Goal: Check status: Check status

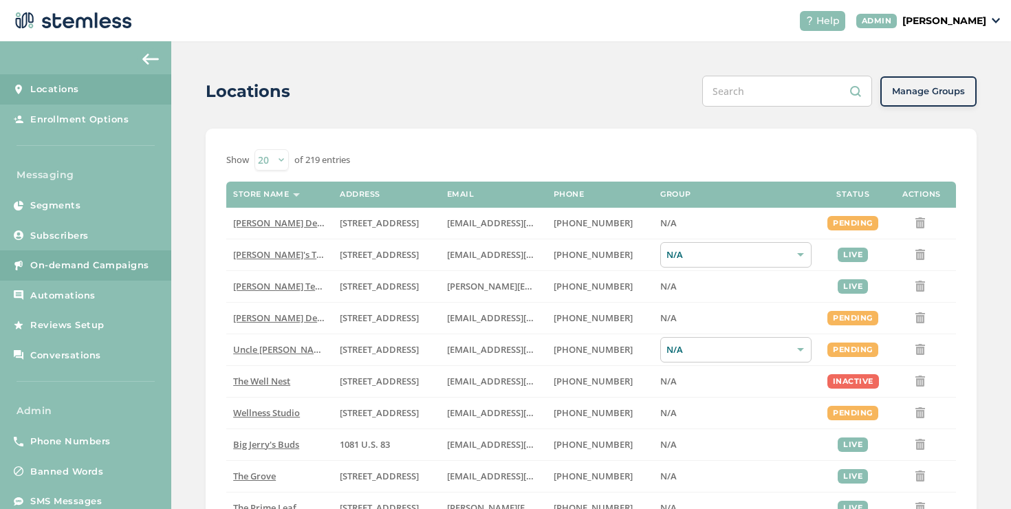
click at [159, 255] on link "On-demand Campaigns" at bounding box center [85, 265] width 171 height 30
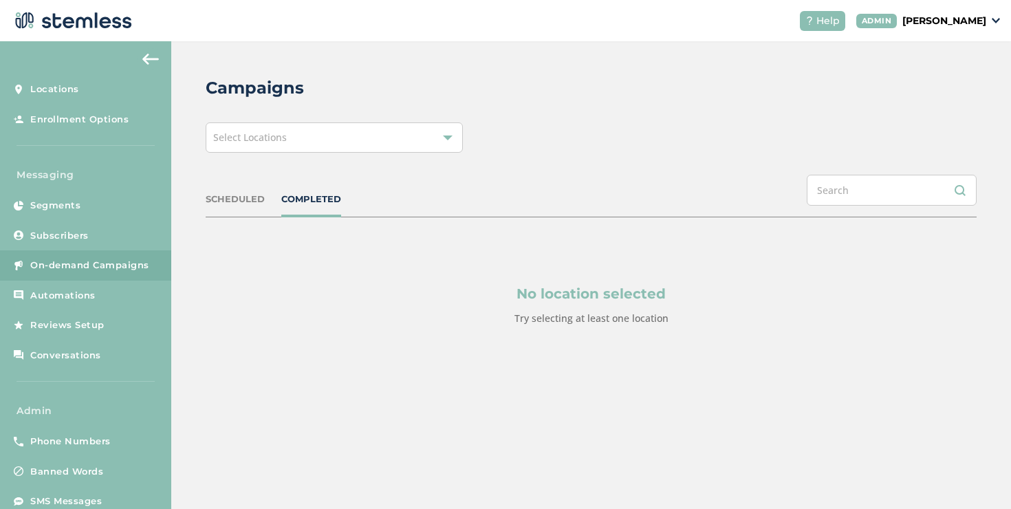
click at [219, 150] on div "Select Locations" at bounding box center [334, 137] width 257 height 30
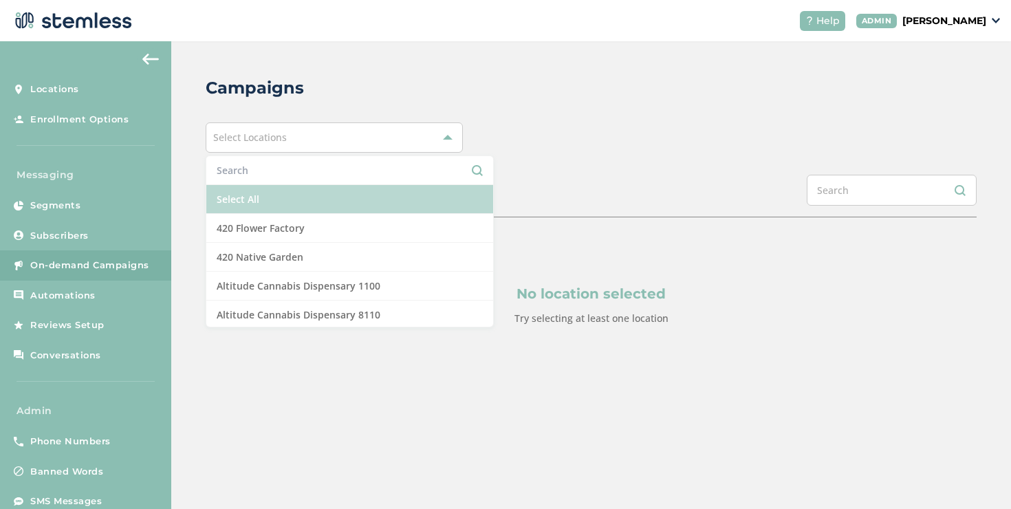
click at [241, 186] on li "Select All" at bounding box center [349, 199] width 287 height 29
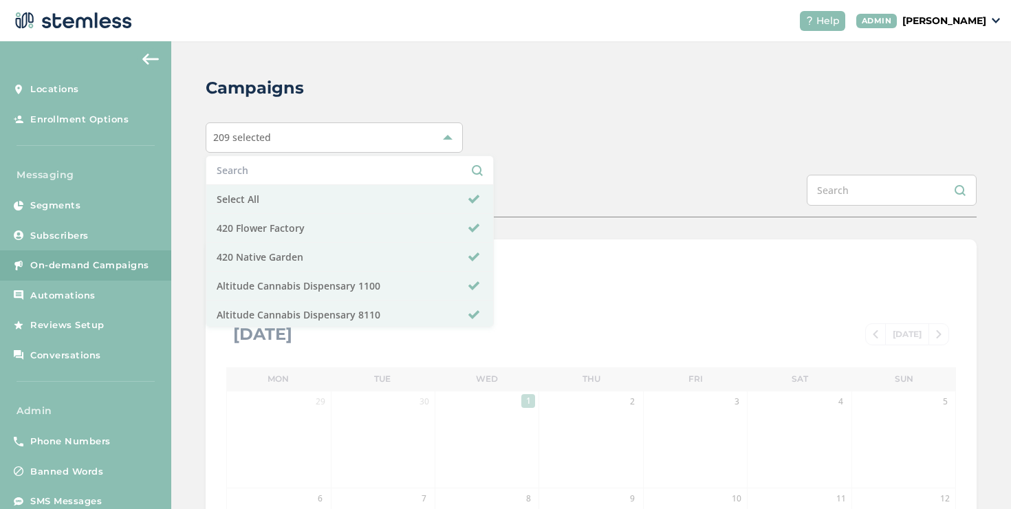
click at [570, 122] on div "209 selected Select All 420 Flower Factory 420 Native Garden Altitude Cannabis …" at bounding box center [591, 137] width 771 height 30
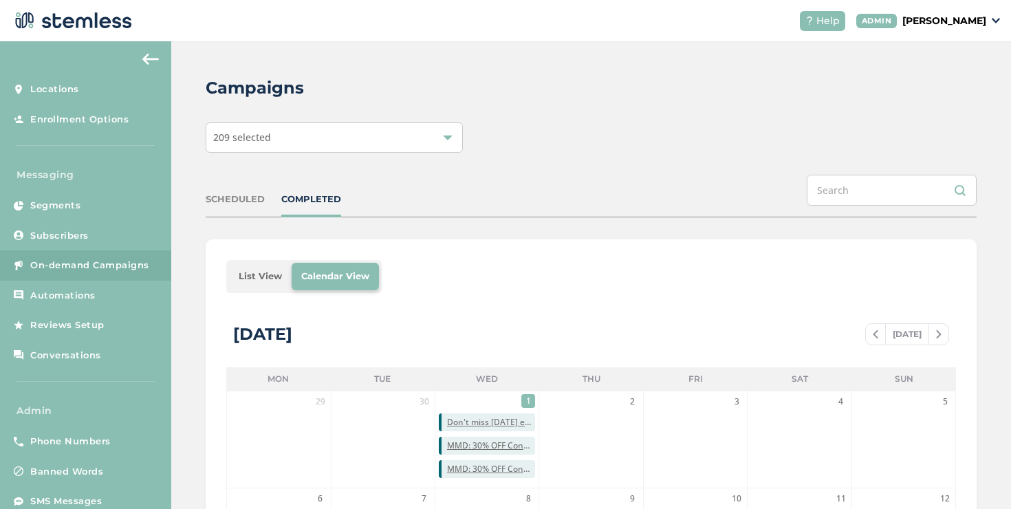
click at [269, 268] on li "List View" at bounding box center [260, 277] width 63 height 28
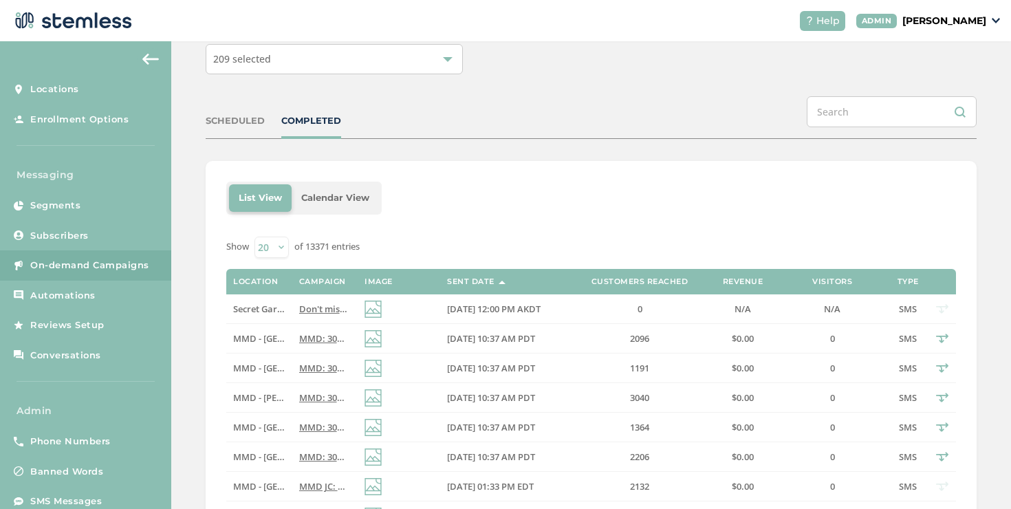
scroll to position [90, 0]
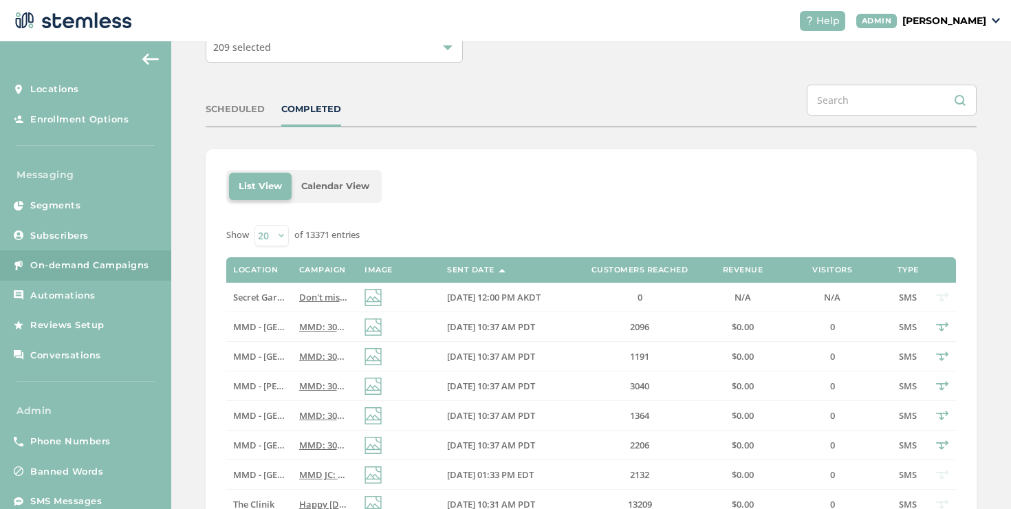
click at [246, 100] on div "SCHEDULED COMPLETED" at bounding box center [591, 106] width 771 height 43
click at [245, 101] on div "SCHEDULED COMPLETED" at bounding box center [591, 106] width 771 height 43
click at [253, 106] on div "SCHEDULED" at bounding box center [235, 110] width 59 height 14
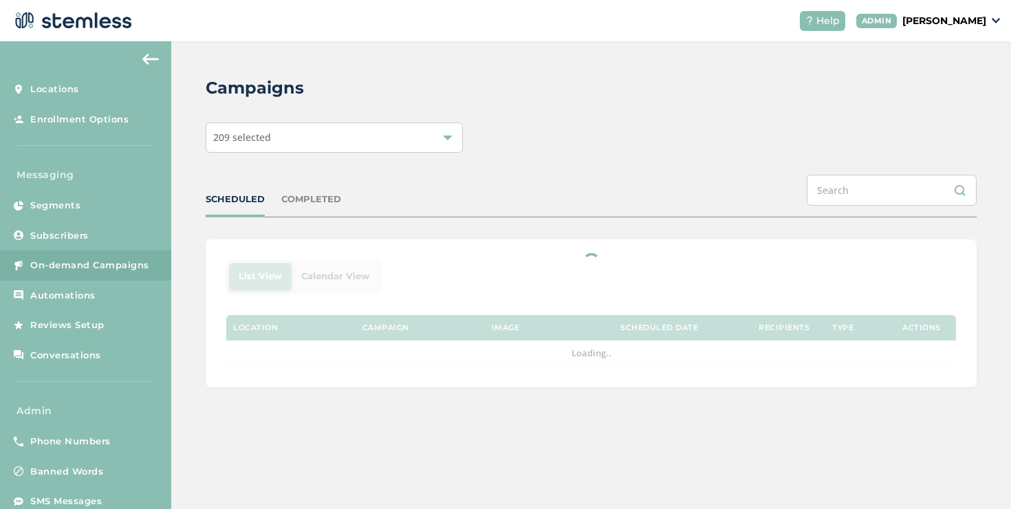
scroll to position [0, 0]
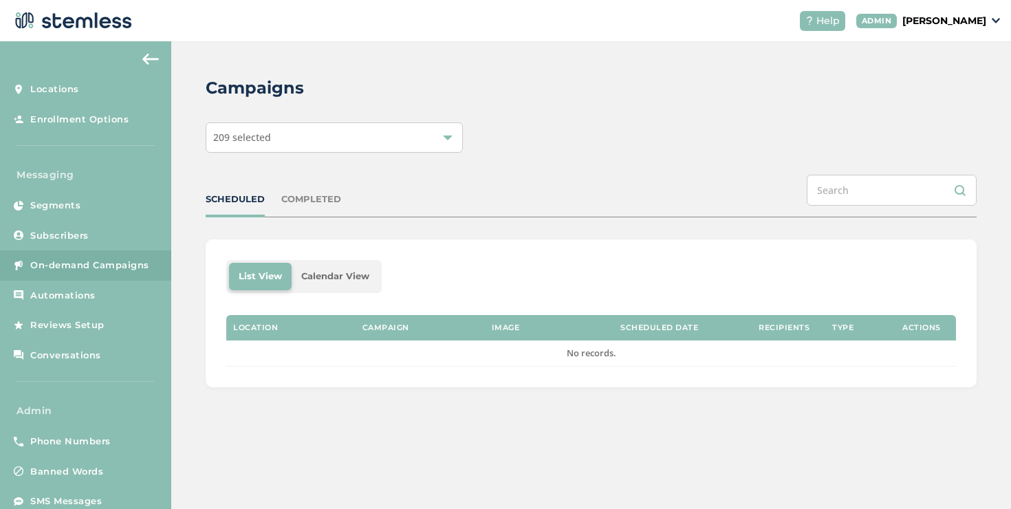
click at [301, 200] on div "COMPLETED" at bounding box center [311, 200] width 60 height 14
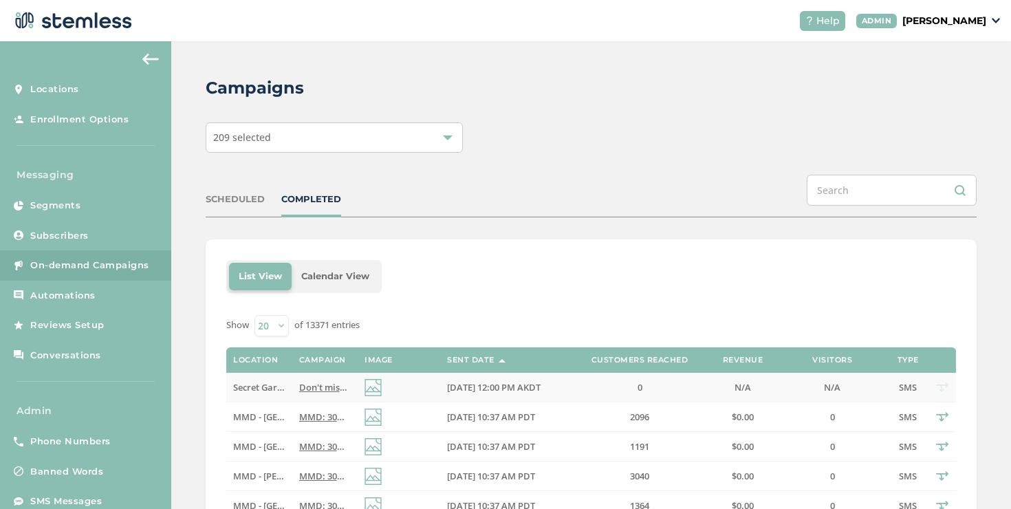
click at [424, 387] on td at bounding box center [399, 388] width 83 height 30
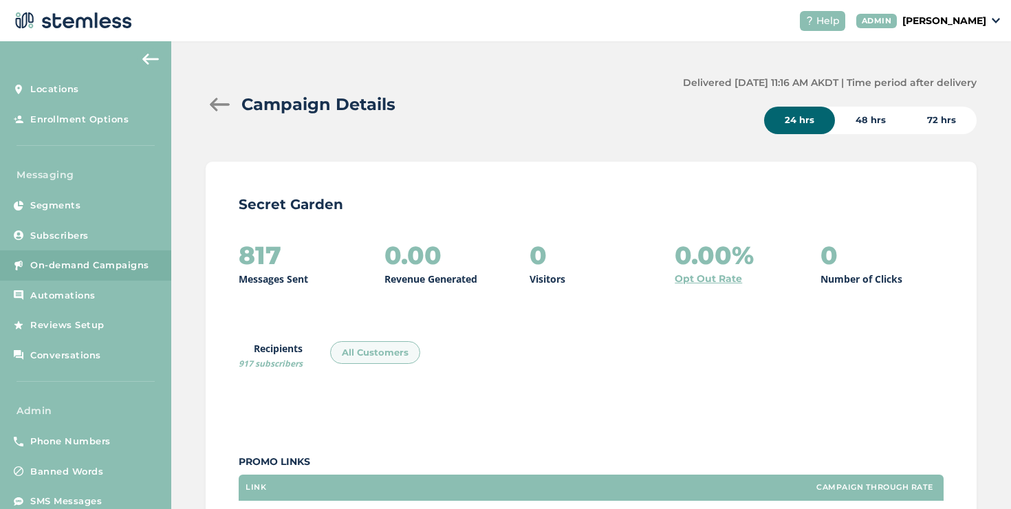
click at [215, 105] on div at bounding box center [220, 105] width 28 height 14
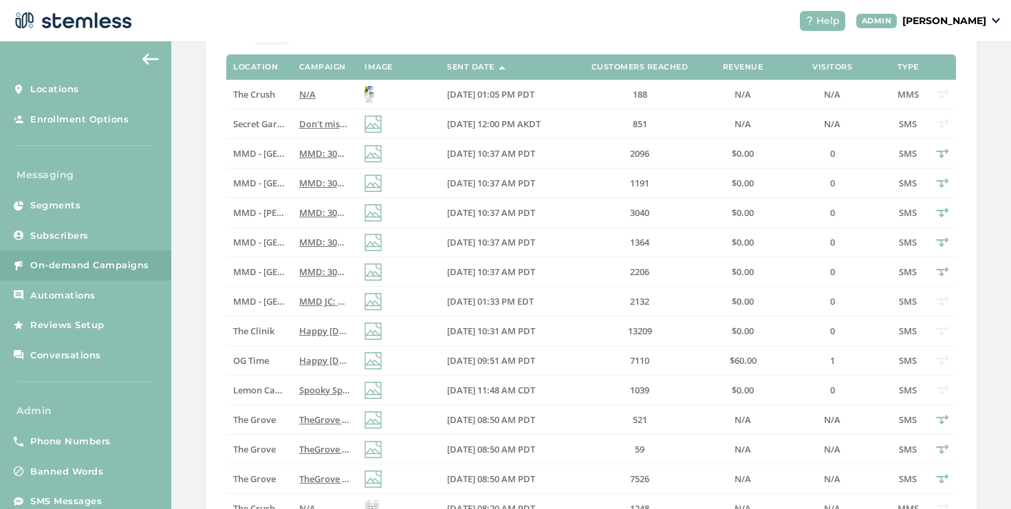
scroll to position [309, 0]
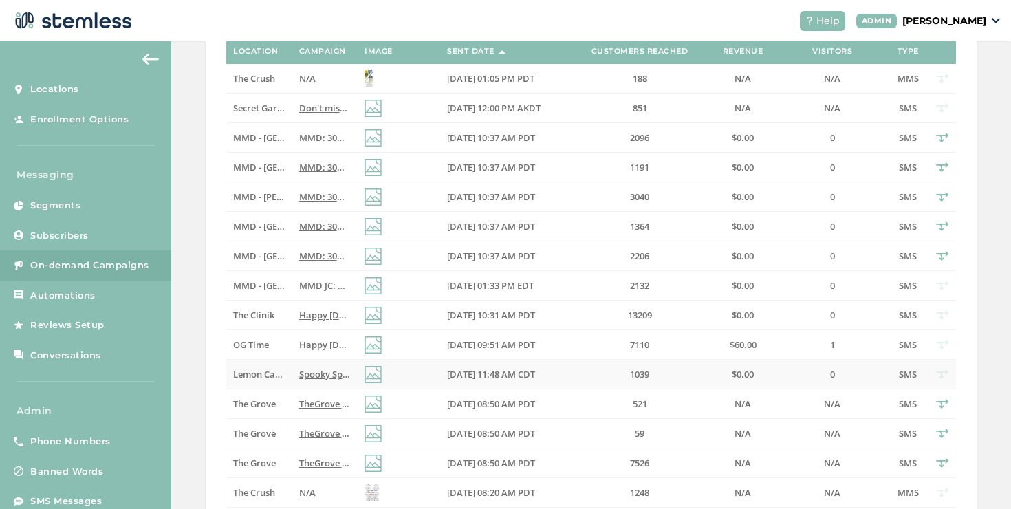
click at [535, 372] on span "[DATE] 11:48 AM CDT" at bounding box center [491, 374] width 88 height 12
